Goal: Answer question/provide support

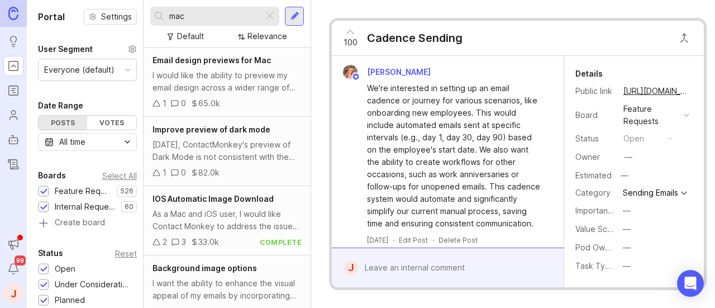
scroll to position [1694, 0]
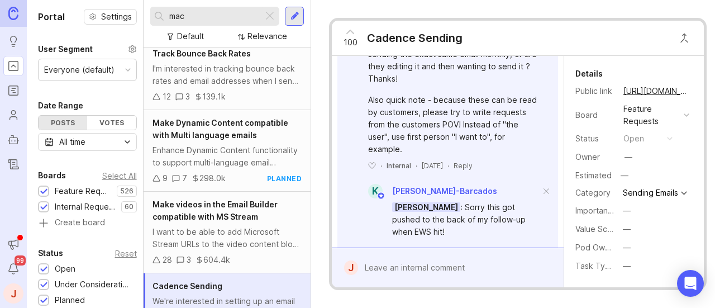
click at [205, 11] on input "mac" at bounding box center [213, 16] width 89 height 12
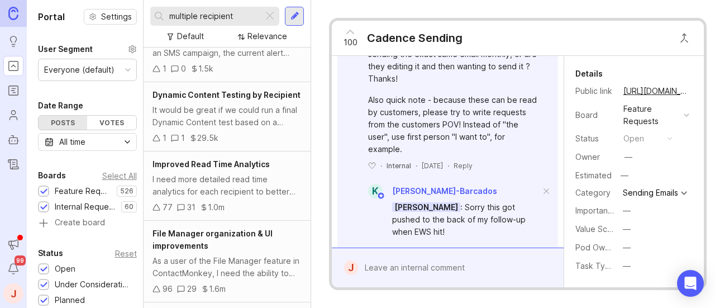
scroll to position [391, 0]
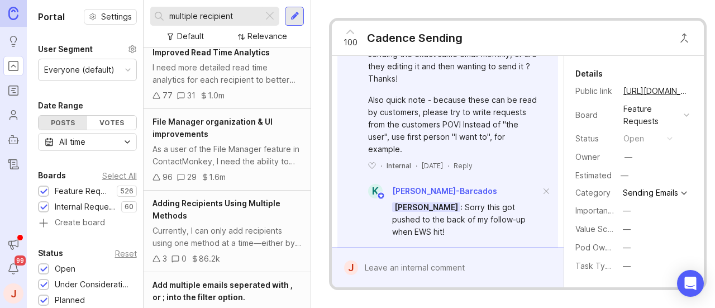
type input "multiple recipient"
click at [230, 234] on div "Adding Recipients Using Multiple Methods Currently, I can only add recipients u…" at bounding box center [227, 231] width 167 height 82
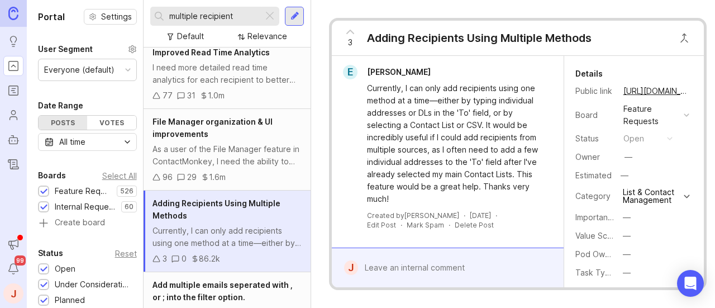
click at [693, 87] on button "copy icon" at bounding box center [701, 91] width 16 height 16
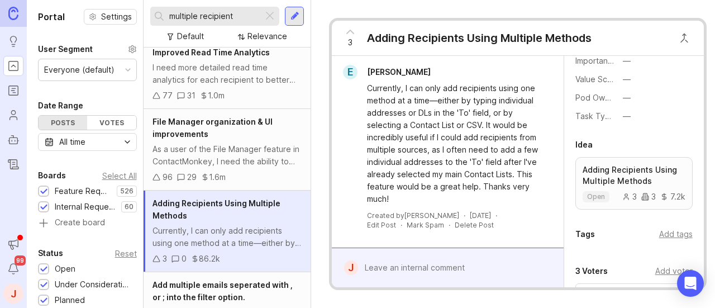
scroll to position [223, 0]
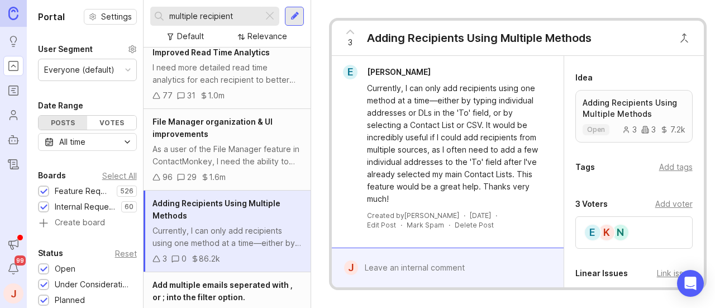
click at [671, 210] on div "Add voter" at bounding box center [673, 204] width 37 height 12
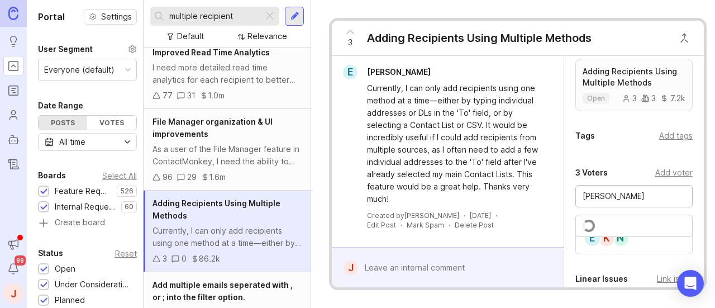
scroll to position [279, 0]
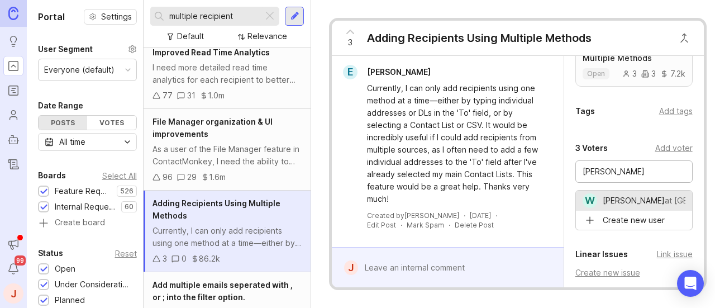
type input "[PERSON_NAME]"
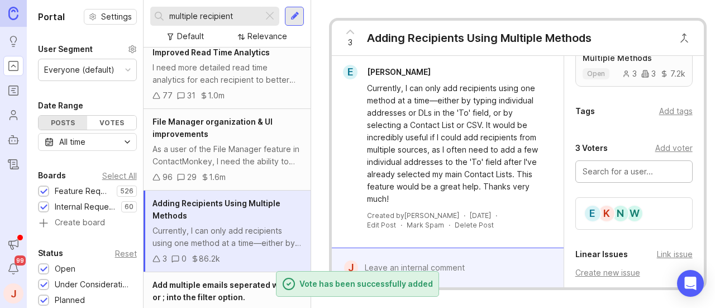
scroll to position [309, 0]
